Goal: Task Accomplishment & Management: Use online tool/utility

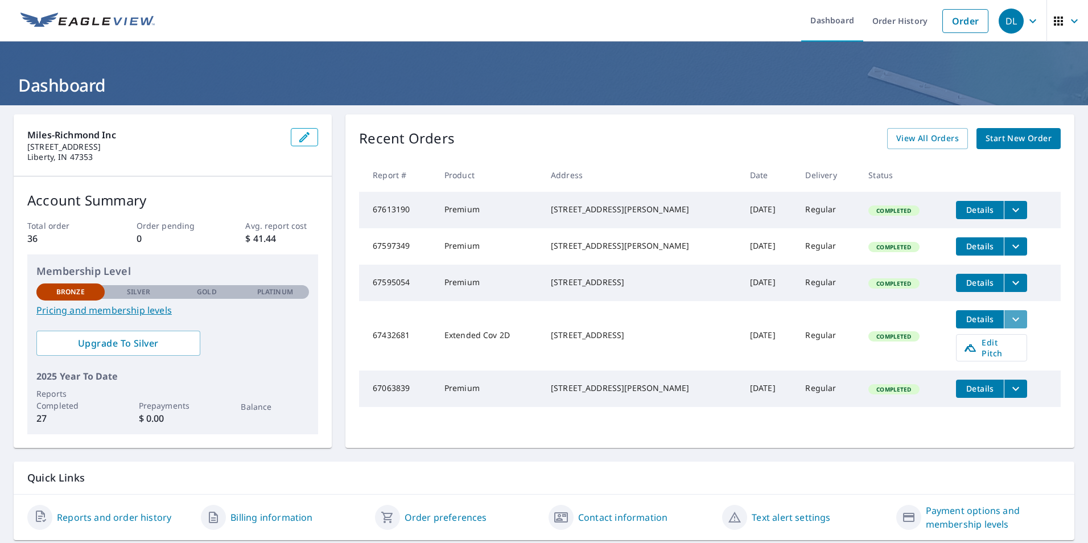
click at [1009, 326] on icon "filesDropdownBtn-67432681" at bounding box center [1016, 319] width 14 height 14
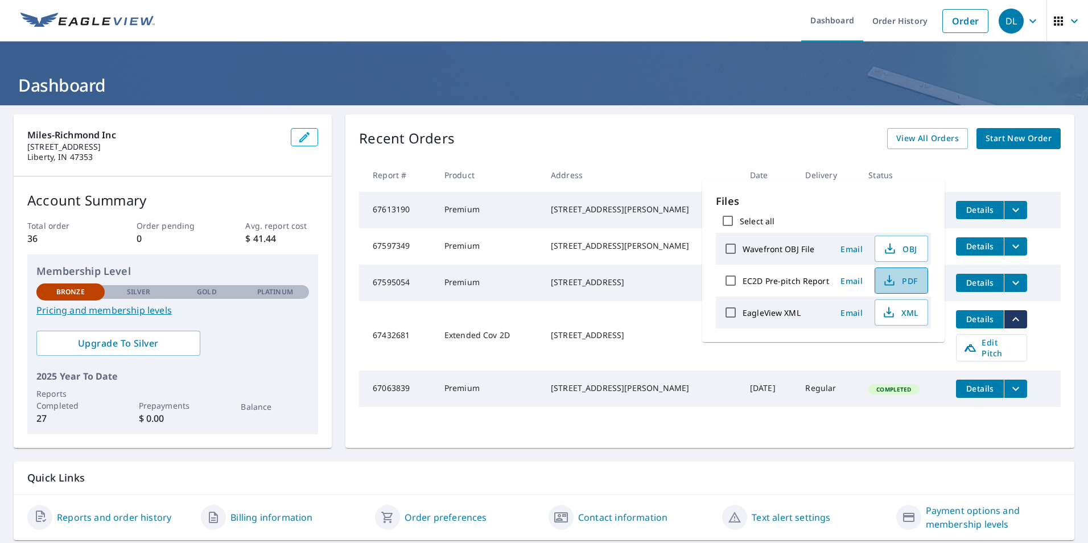
click at [904, 279] on span "PDF" at bounding box center [900, 281] width 36 height 14
click at [655, 92] on h1 "Dashboard" at bounding box center [544, 84] width 1060 height 23
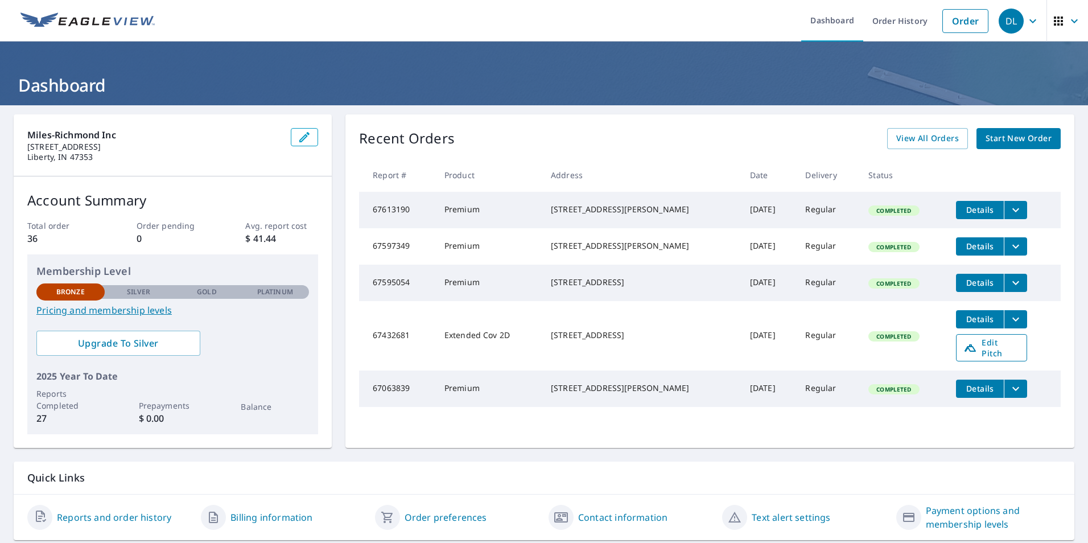
click at [992, 356] on span "Edit Pitch" at bounding box center [991, 348] width 56 height 22
click at [922, 137] on span "View All Orders" at bounding box center [927, 138] width 63 height 14
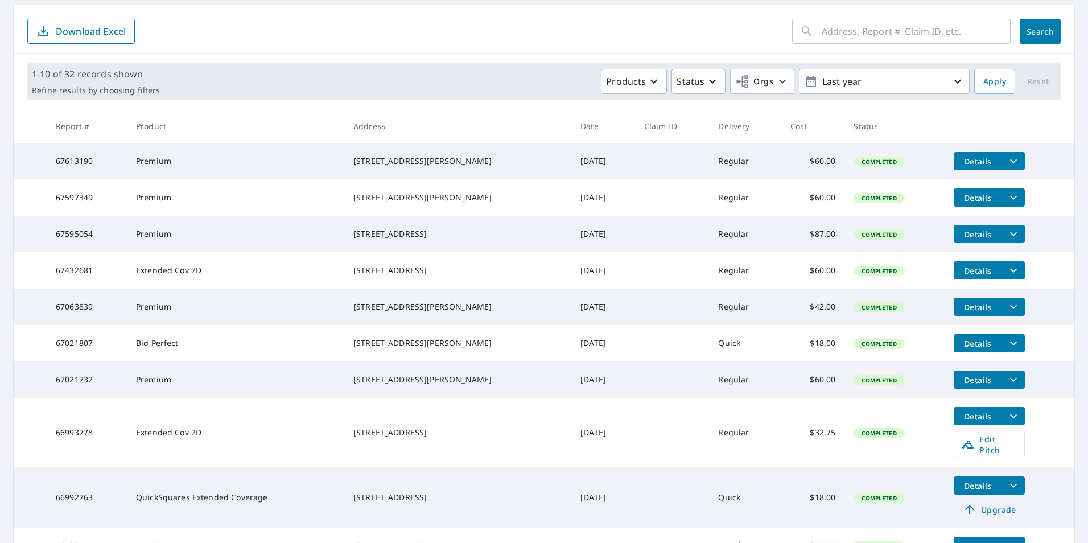
scroll to position [110, 0]
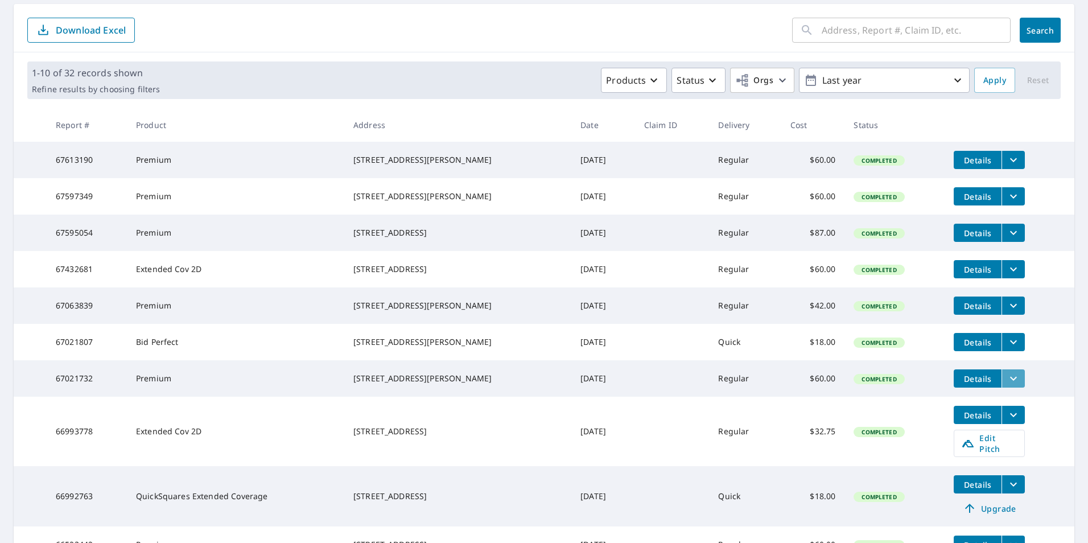
click at [1010, 381] on icon "filesDropdownBtn-67021732" at bounding box center [1013, 379] width 7 height 4
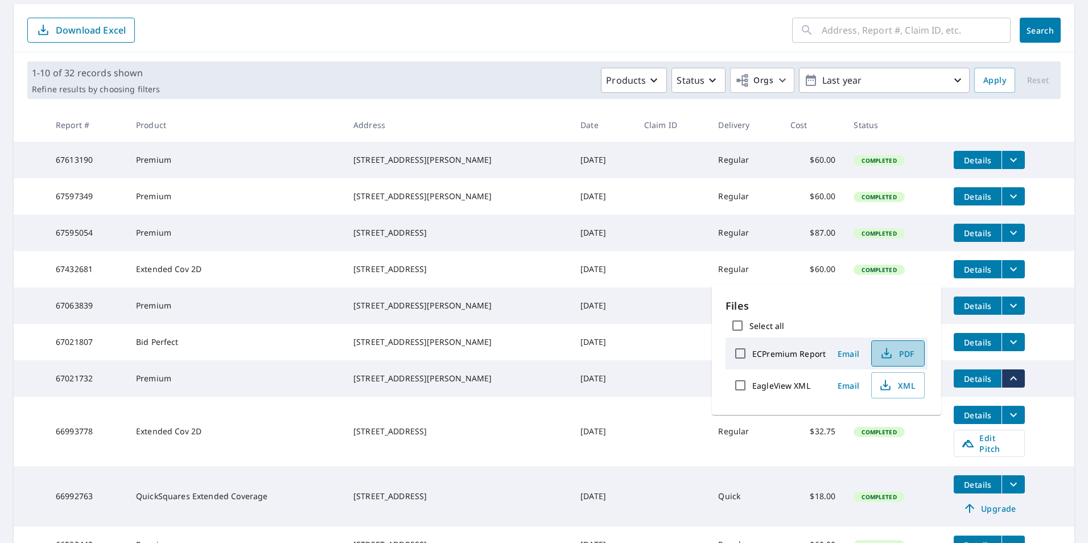
click at [906, 356] on span "PDF" at bounding box center [896, 353] width 36 height 14
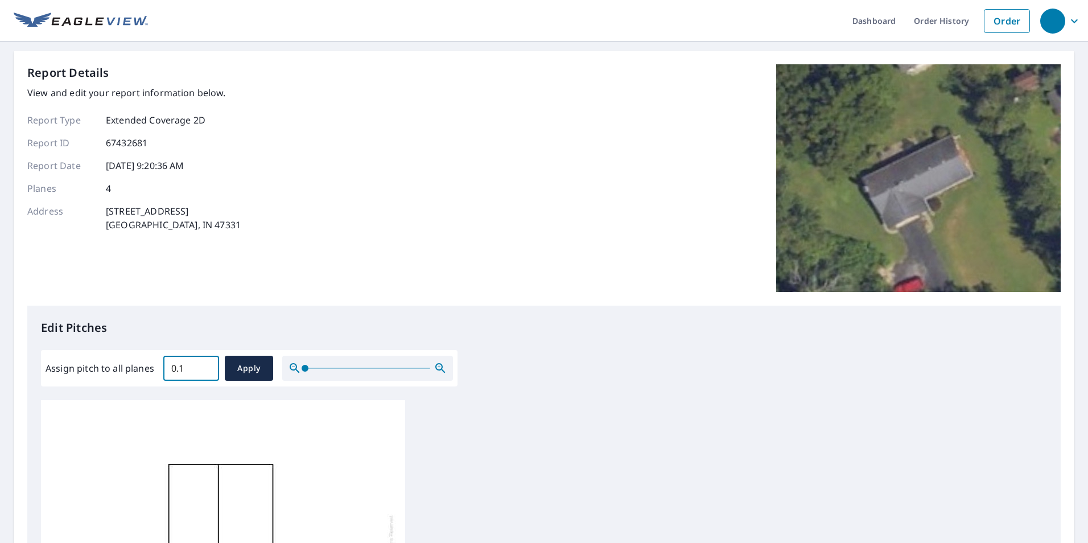
click at [207, 366] on input "0.1" at bounding box center [191, 368] width 56 height 32
click at [207, 366] on input "0.3" at bounding box center [191, 368] width 56 height 32
click at [207, 366] on input "0.4" at bounding box center [191, 368] width 56 height 32
click at [207, 366] on input "0.5" at bounding box center [191, 368] width 56 height 32
click at [207, 366] on input "0.6" at bounding box center [191, 368] width 56 height 32
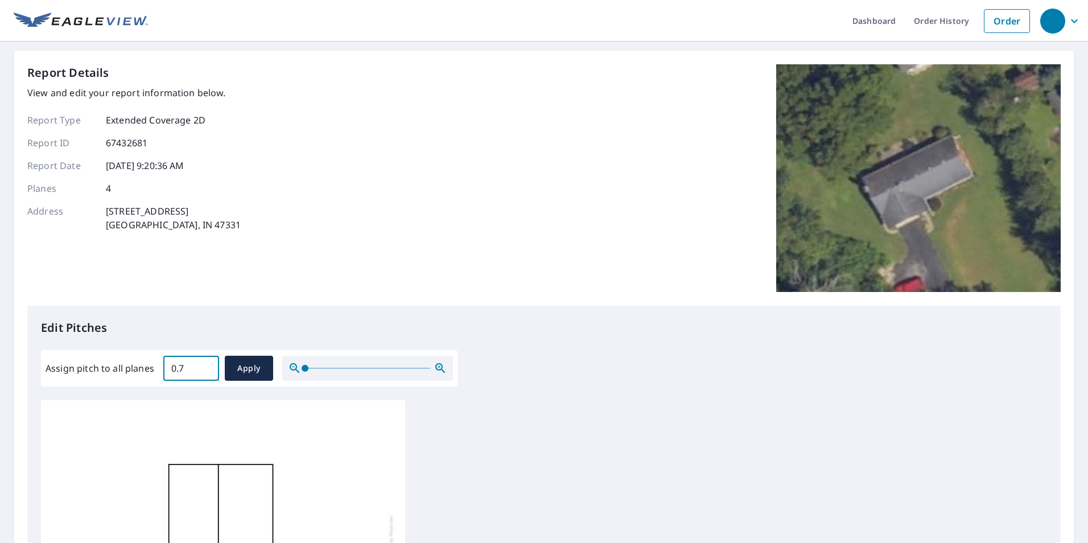
click at [207, 366] on input "0.7" at bounding box center [191, 368] width 56 height 32
click at [207, 366] on input "0.8" at bounding box center [191, 368] width 56 height 32
click at [207, 366] on input "0.9" at bounding box center [191, 368] width 56 height 32
type input "1"
click at [207, 366] on input "1" at bounding box center [191, 368] width 56 height 32
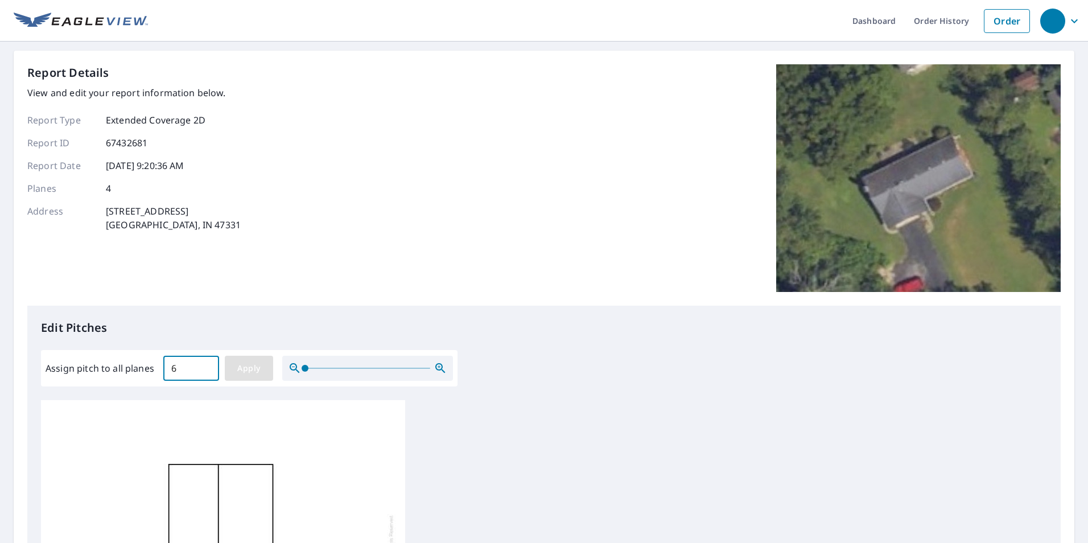
type input "6"
click at [249, 368] on span "Apply" at bounding box center [249, 368] width 30 height 14
type input "6"
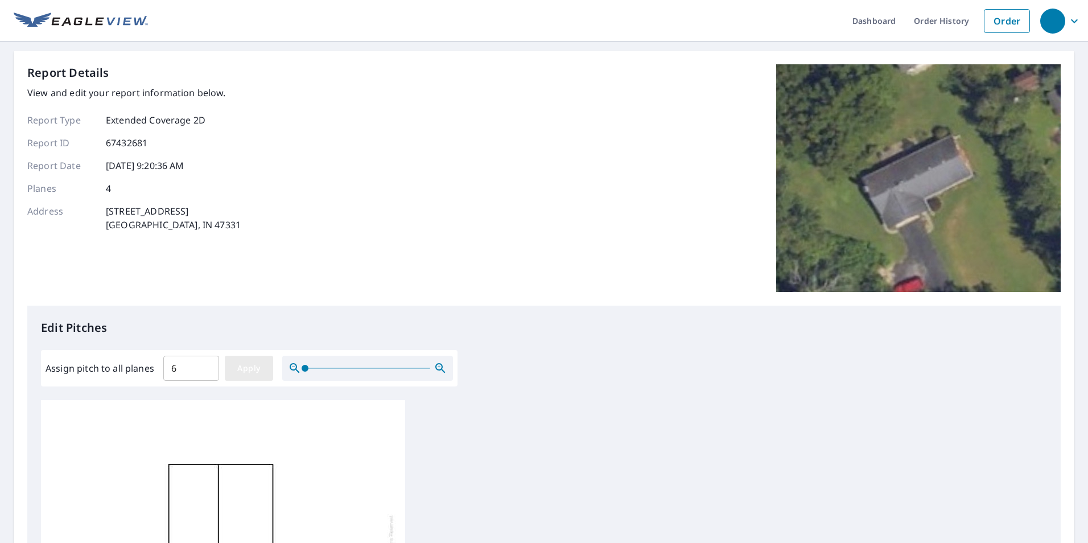
type input "6"
click at [250, 369] on span "Apply" at bounding box center [249, 368] width 30 height 14
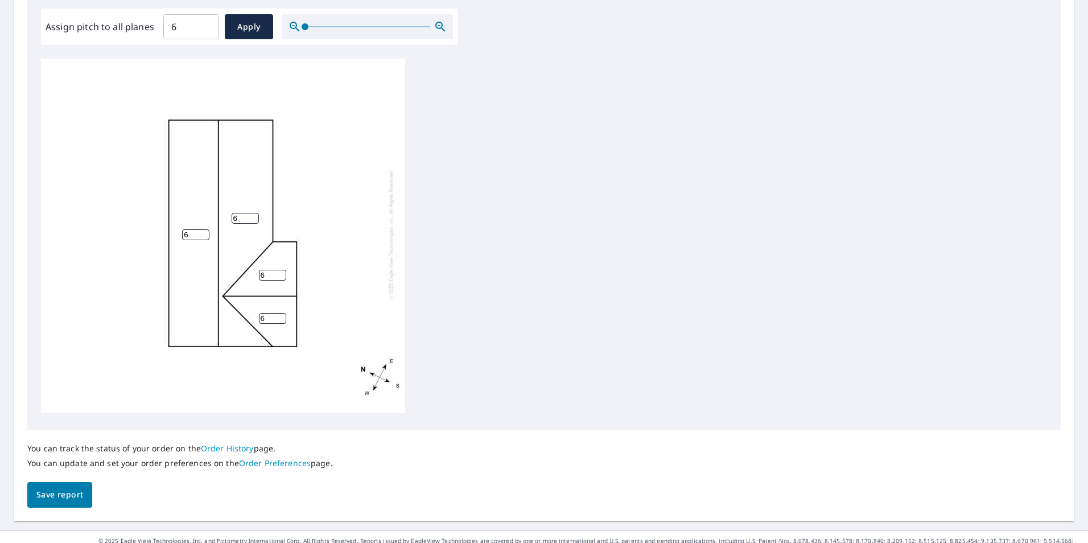
scroll to position [342, 0]
click at [57, 490] on span "Save report" at bounding box center [59, 494] width 47 height 14
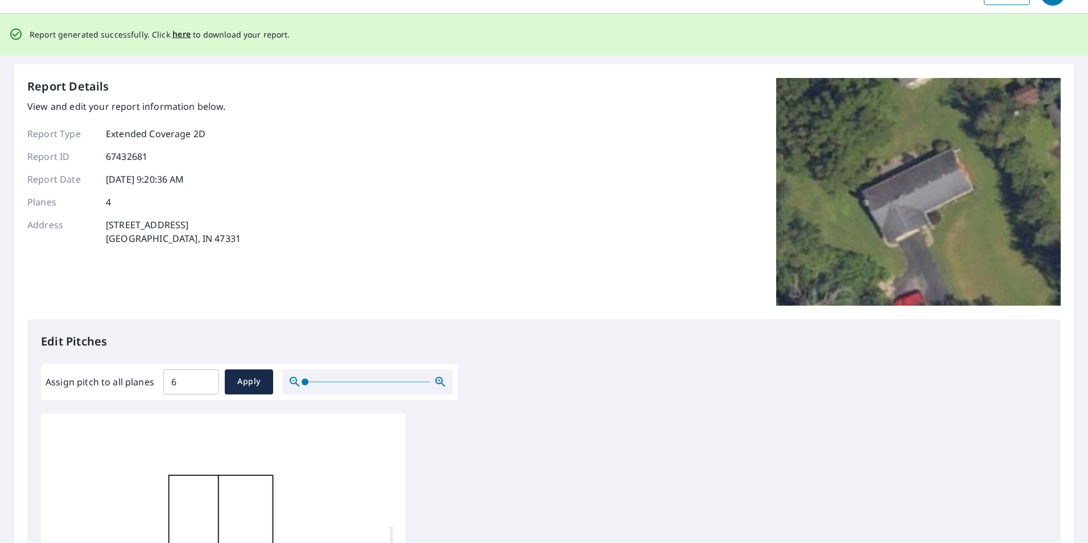
scroll to position [0, 0]
click at [178, 34] on span "here" at bounding box center [181, 34] width 19 height 14
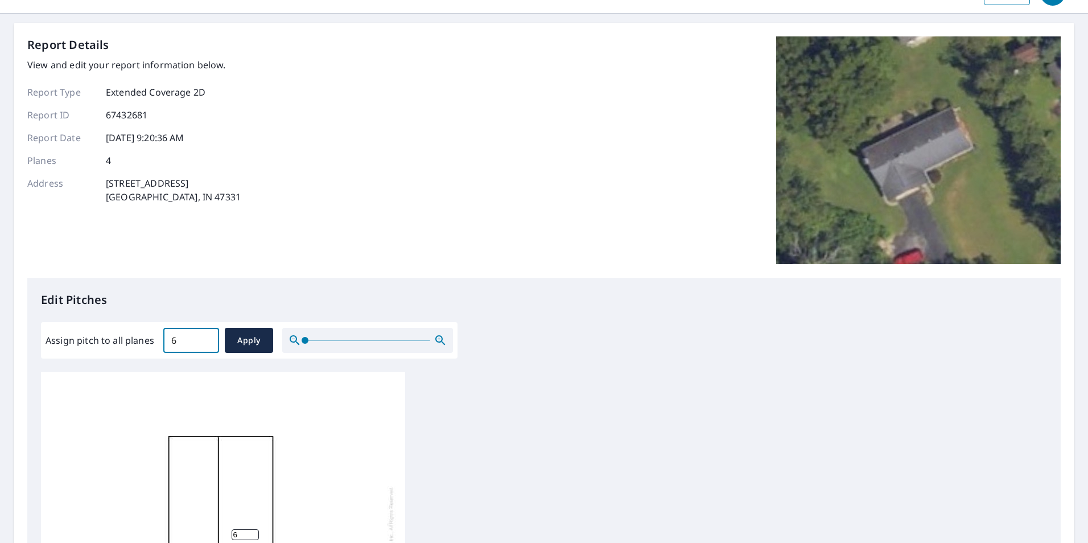
click at [175, 339] on input "6" at bounding box center [191, 340] width 56 height 32
type input "5"
click at [245, 338] on span "Apply" at bounding box center [249, 340] width 30 height 14
type input "5"
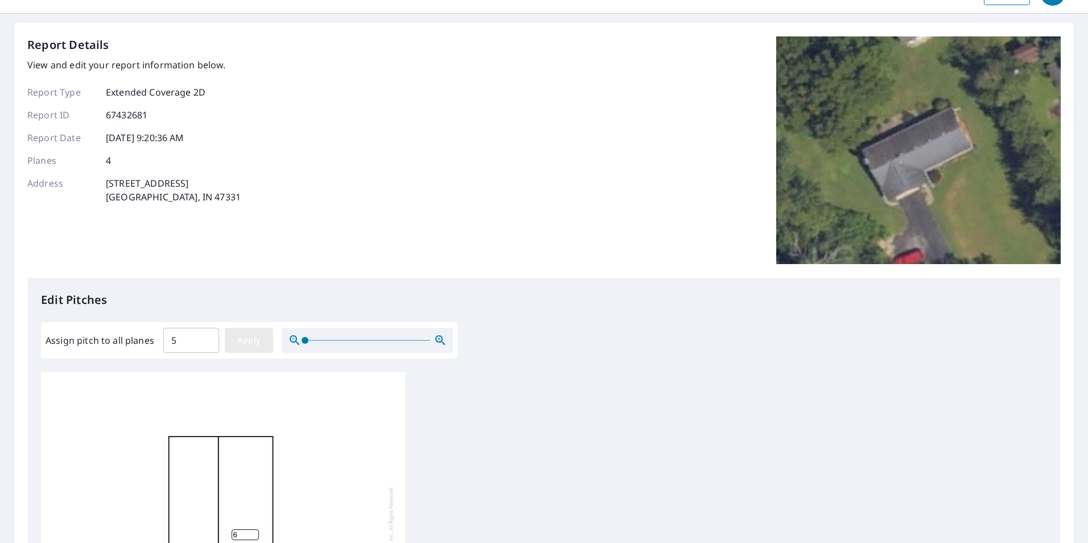
type input "5"
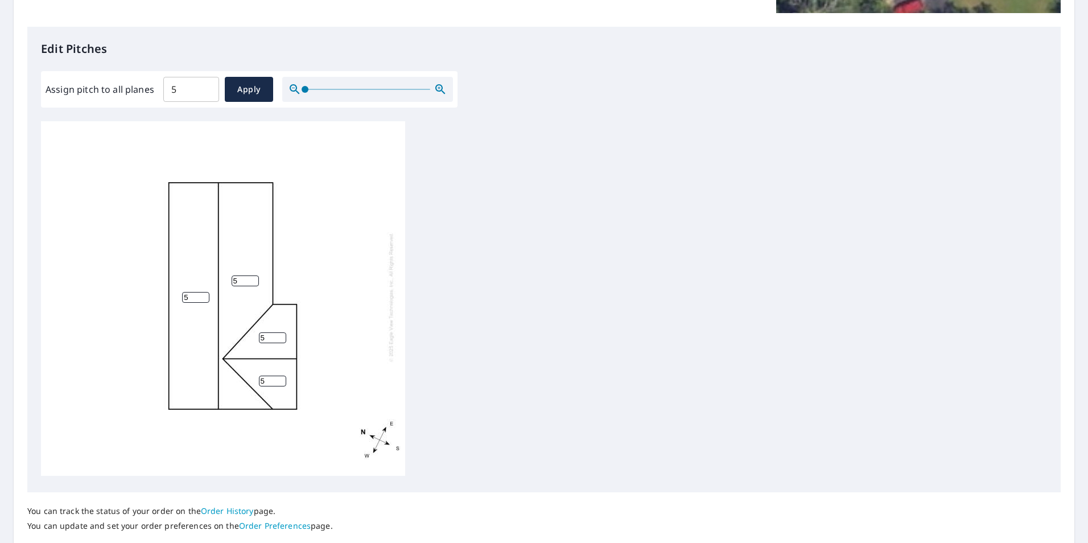
scroll to position [358, 0]
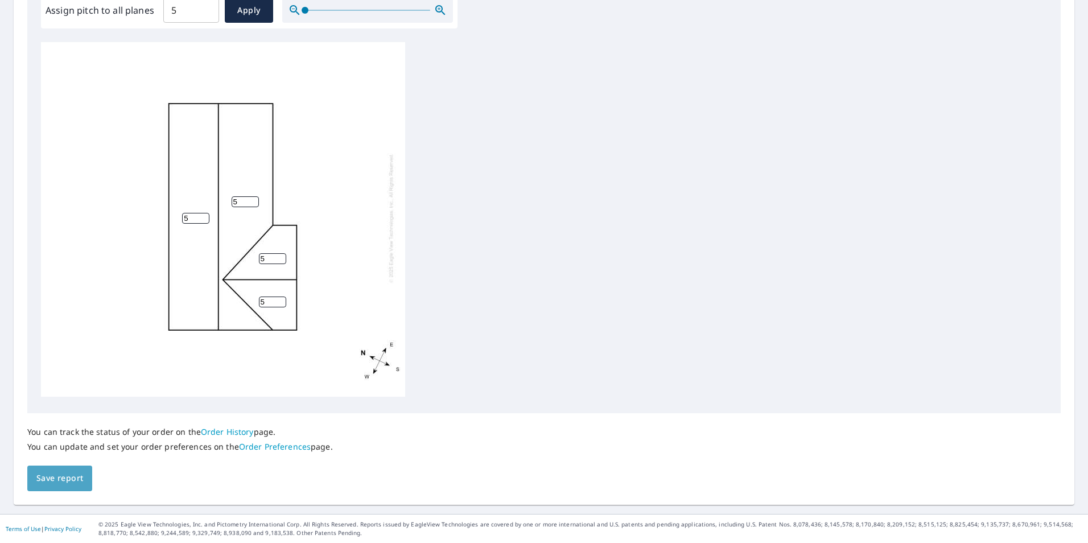
click at [61, 475] on span "Save report" at bounding box center [59, 478] width 47 height 14
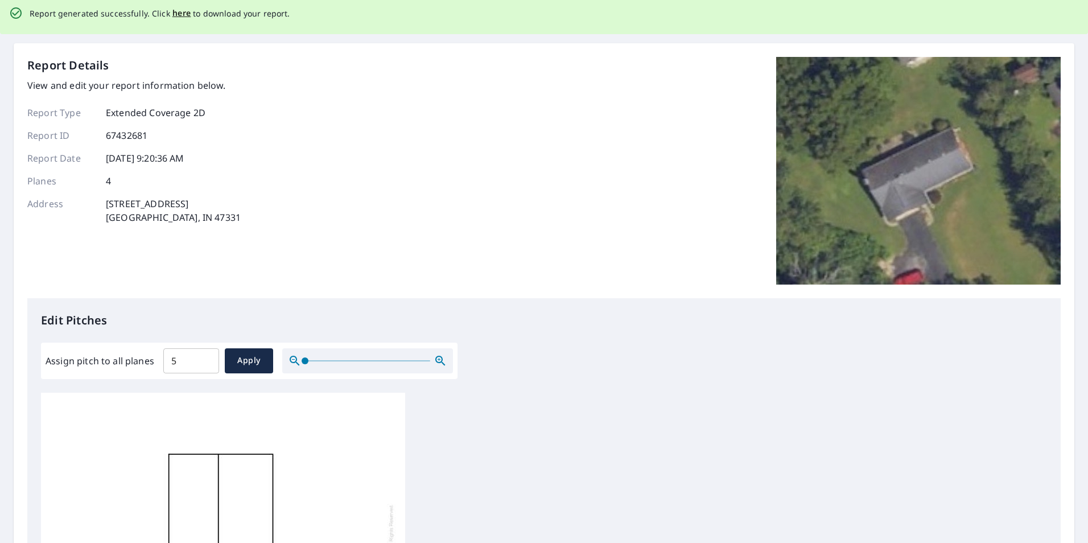
scroll to position [0, 0]
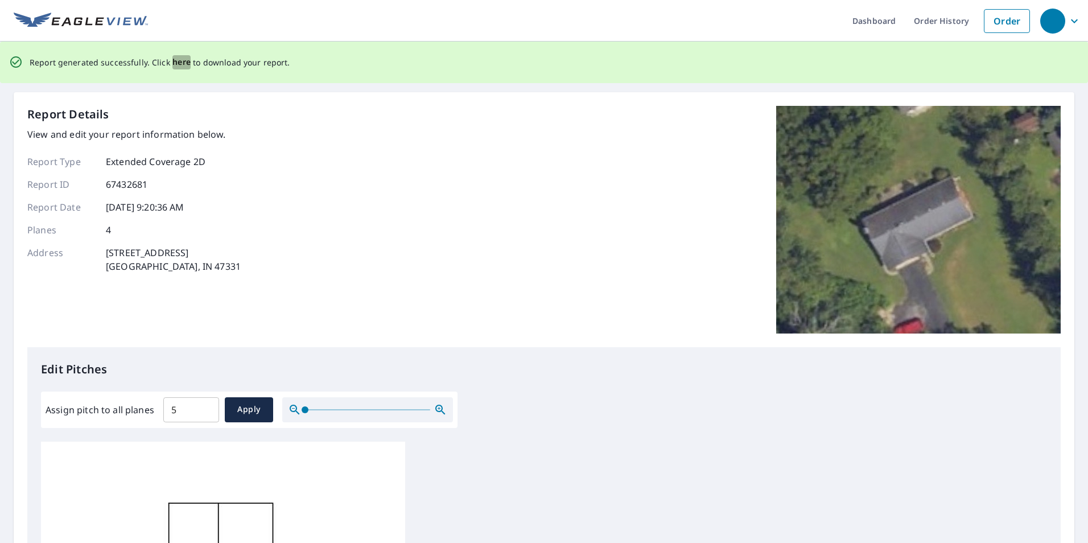
click at [180, 61] on span "here" at bounding box center [181, 62] width 19 height 14
